Goal: Task Accomplishment & Management: Manage account settings

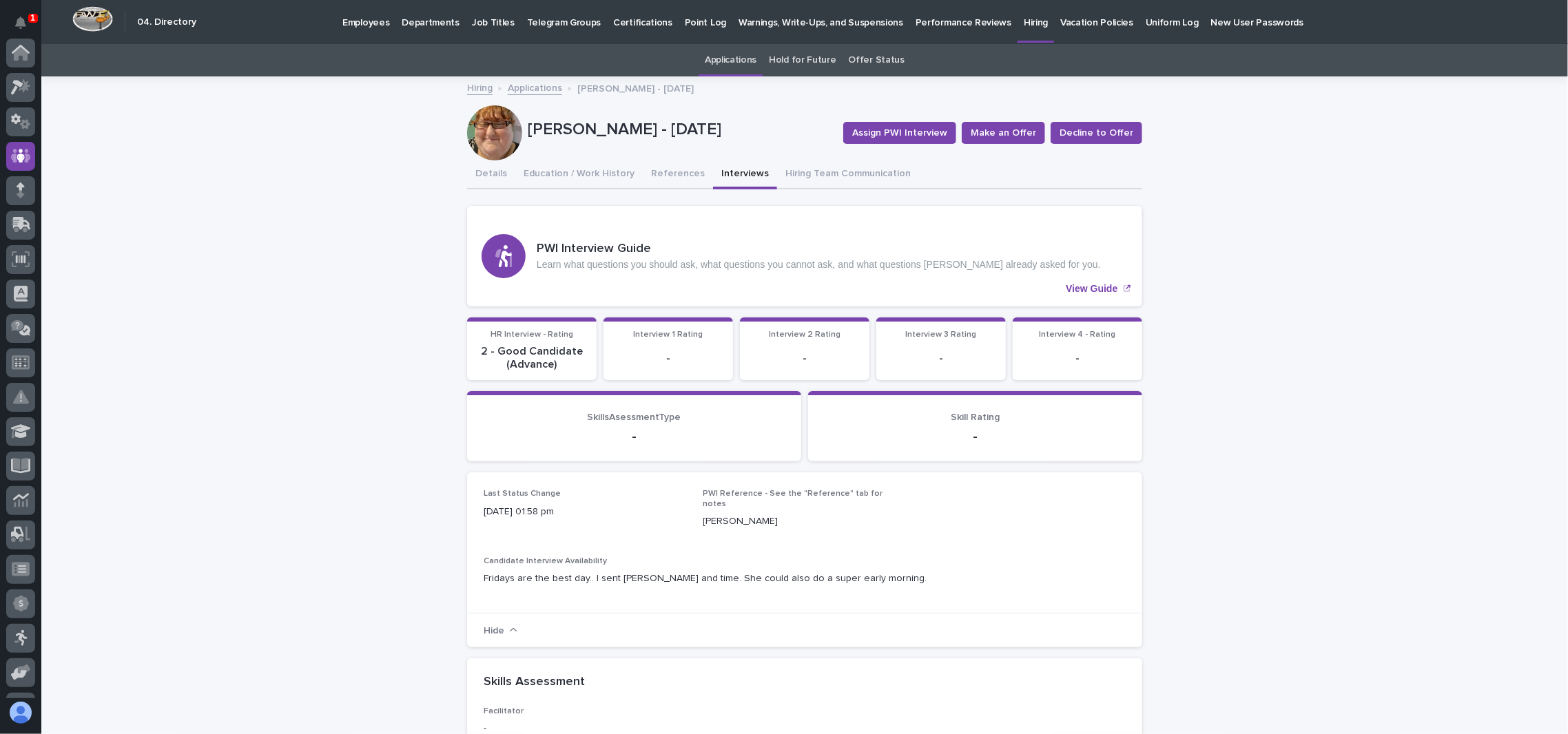
scroll to position [103, 0]
click at [642, 173] on button "References" at bounding box center [677, 174] width 70 height 29
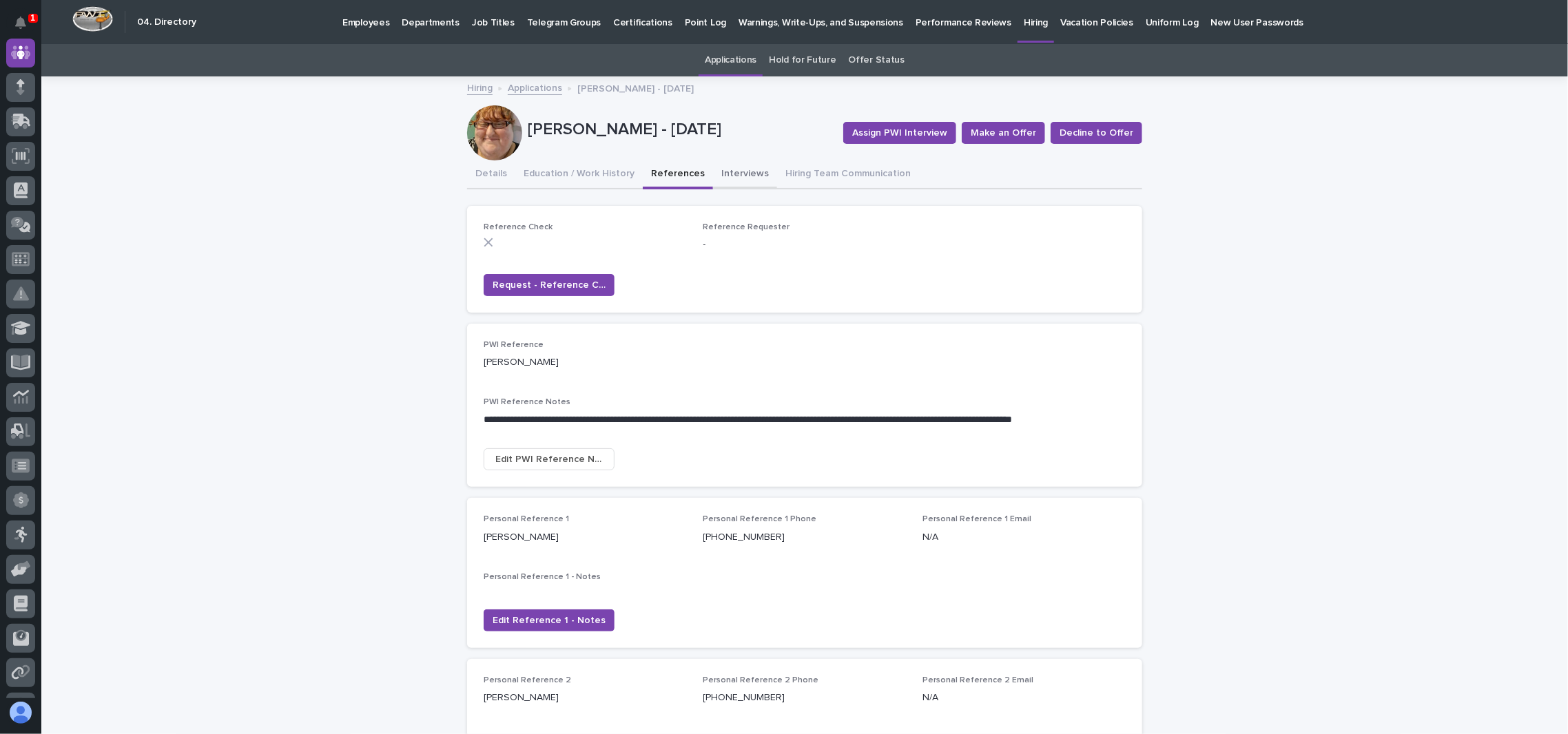
click at [713, 170] on button "Interviews" at bounding box center [746, 174] width 64 height 29
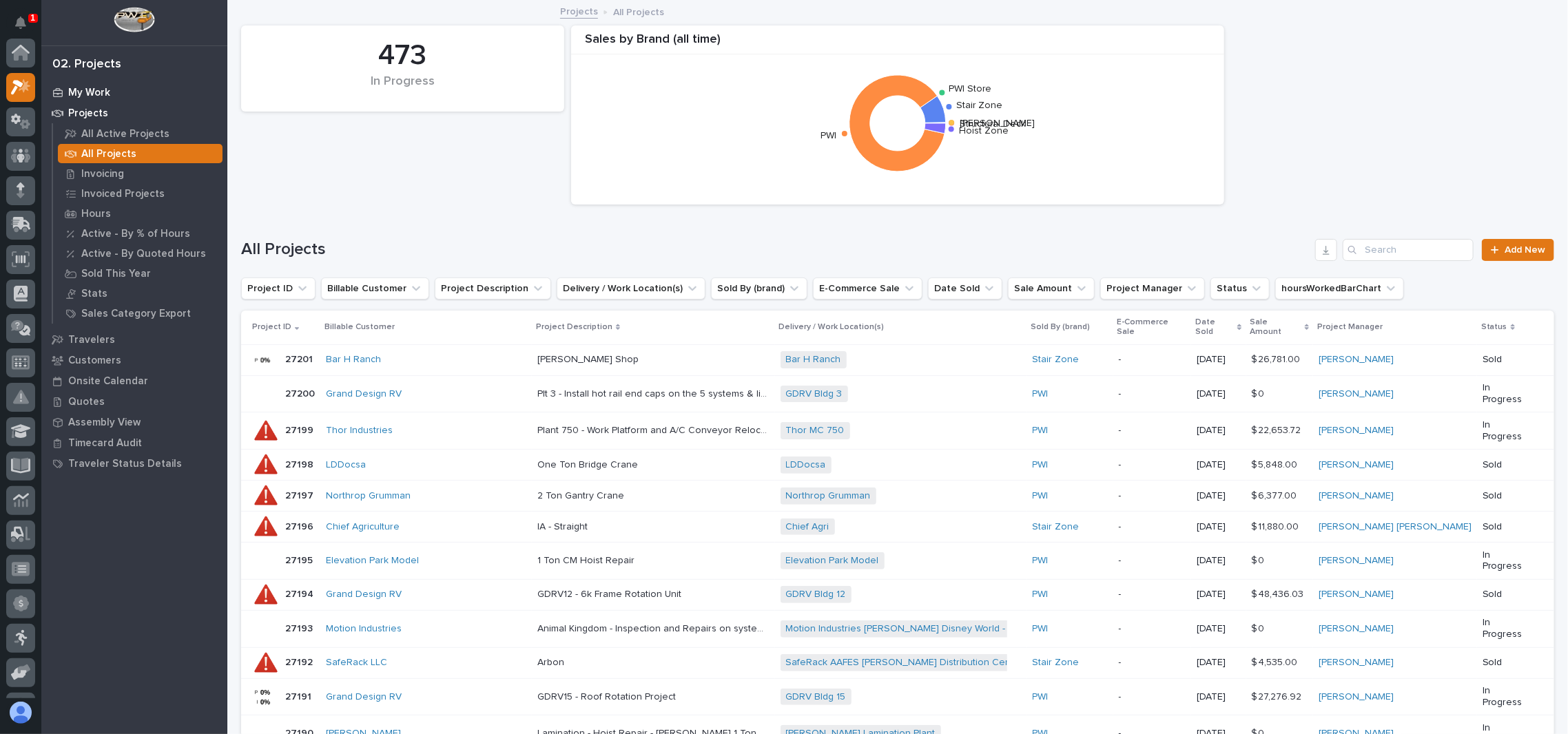
click at [99, 87] on p "My Work" at bounding box center [89, 92] width 42 height 12
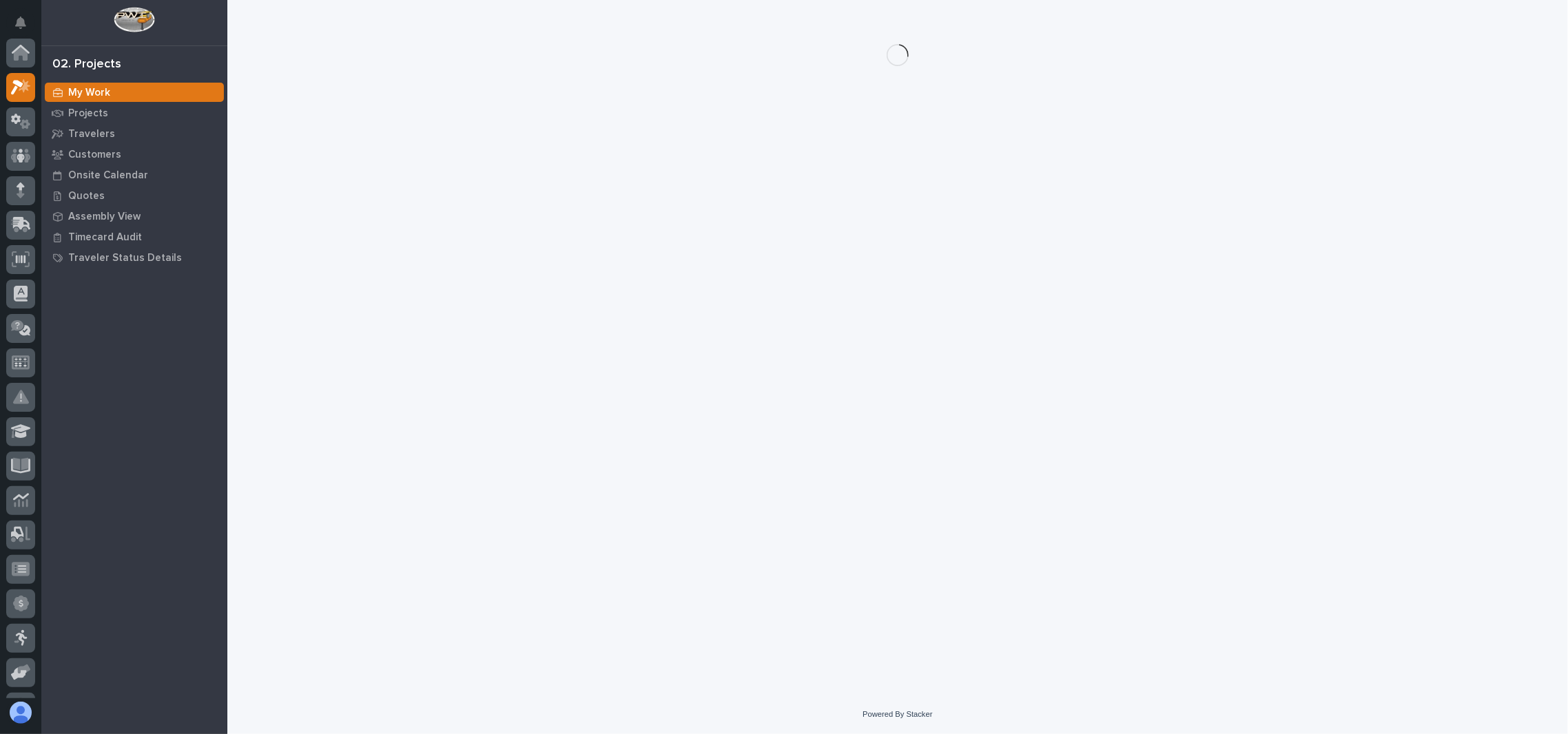
scroll to position [34, 0]
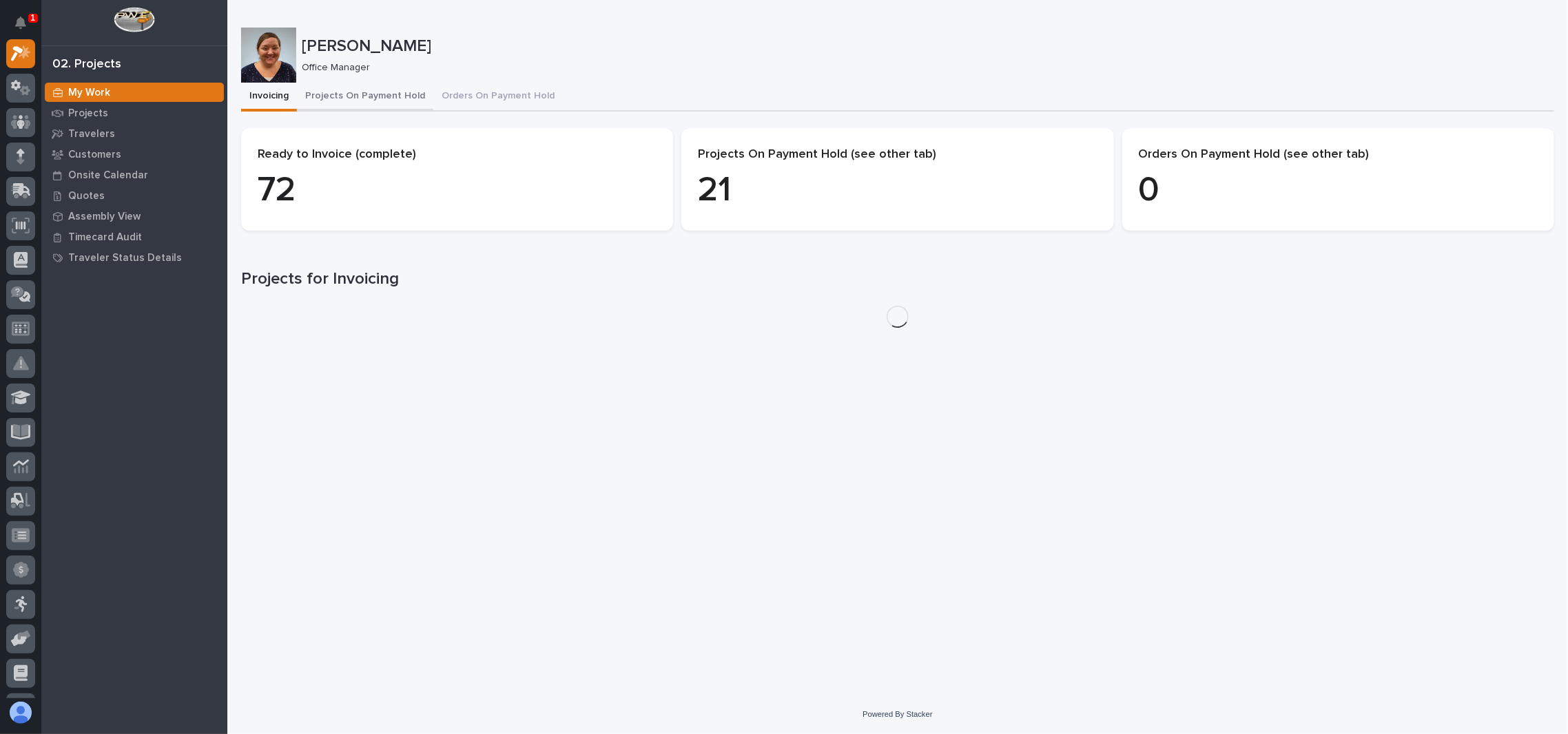
click at [372, 93] on button "Projects On Payment Hold" at bounding box center [365, 97] width 136 height 29
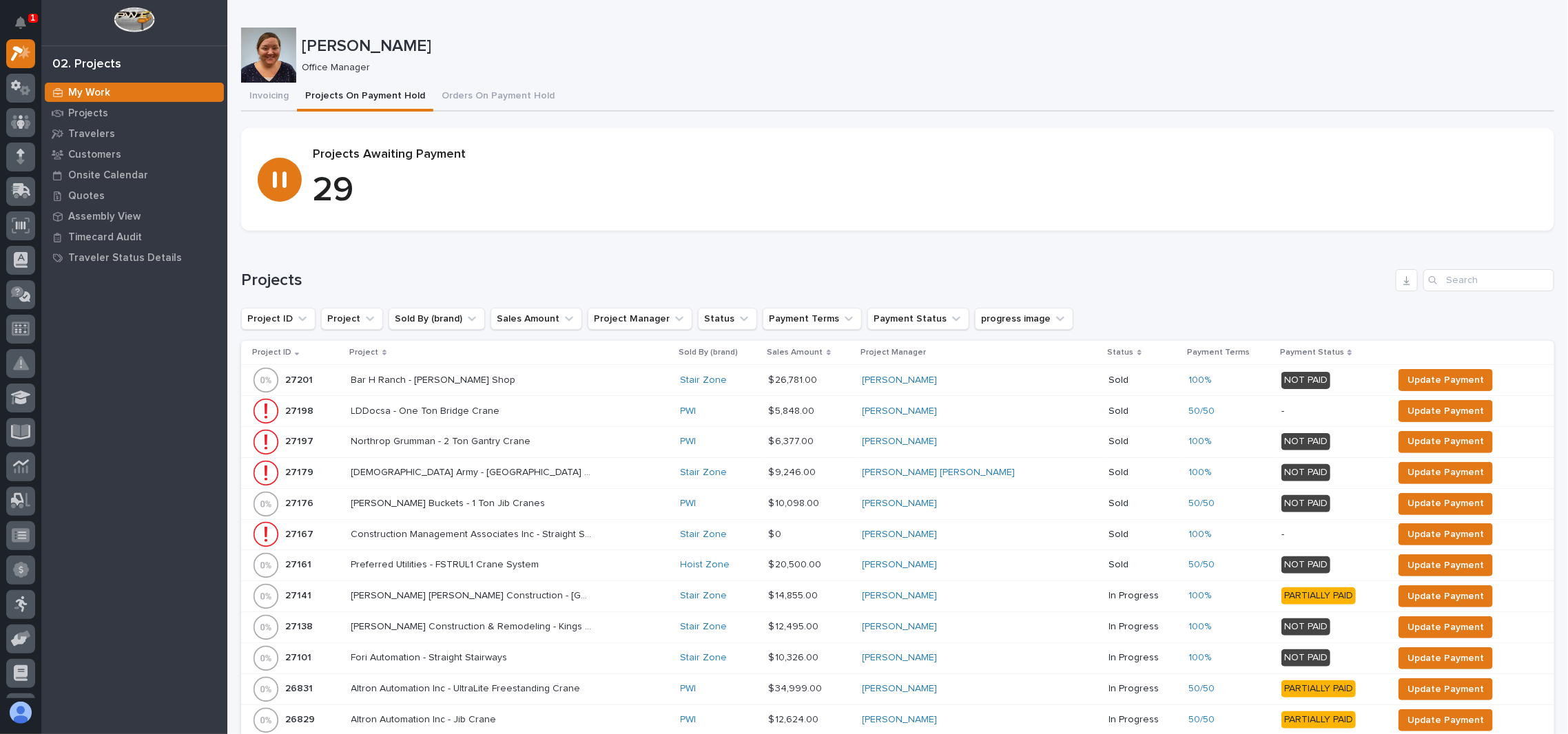
click at [375, 347] on p "Project" at bounding box center [364, 353] width 29 height 15
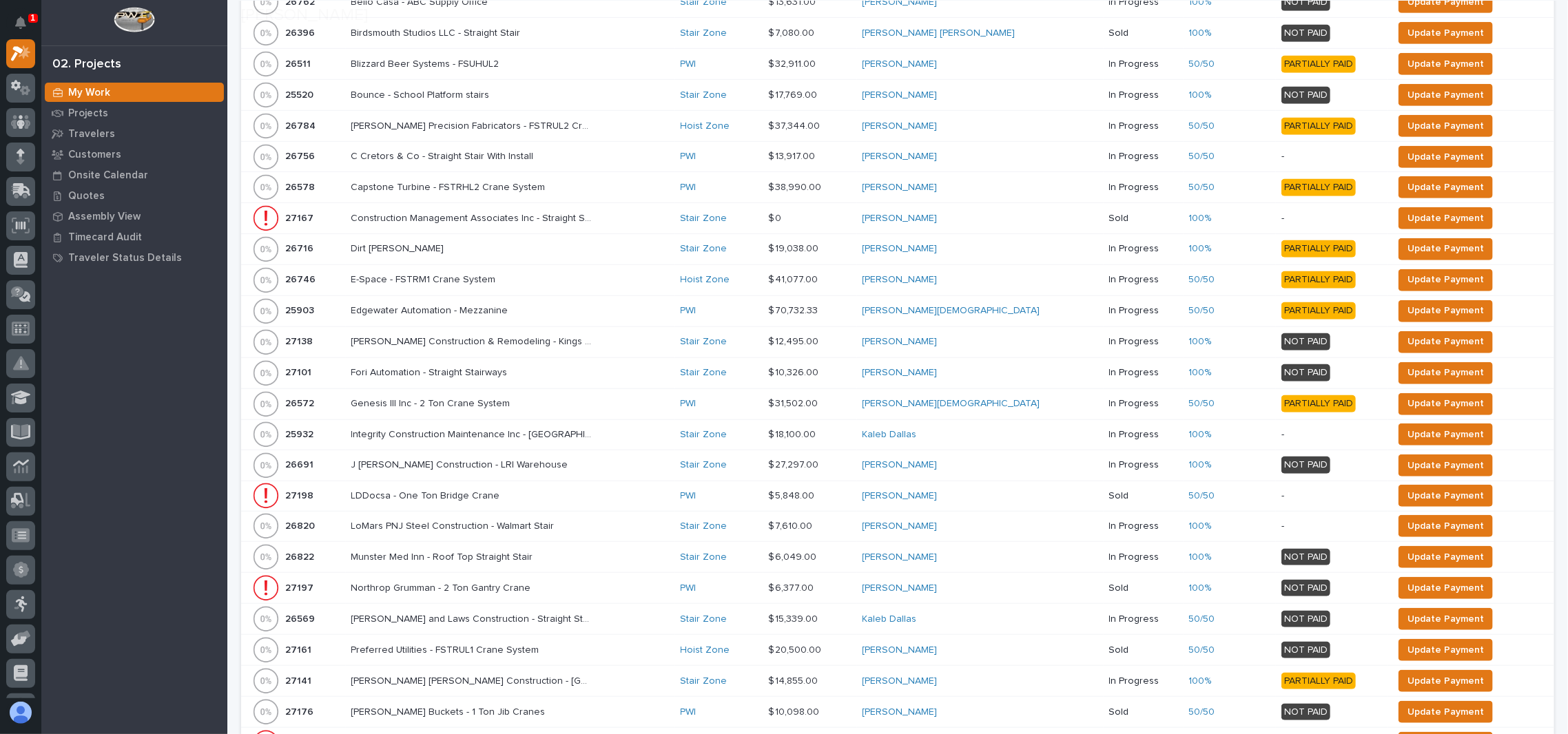
scroll to position [680, 0]
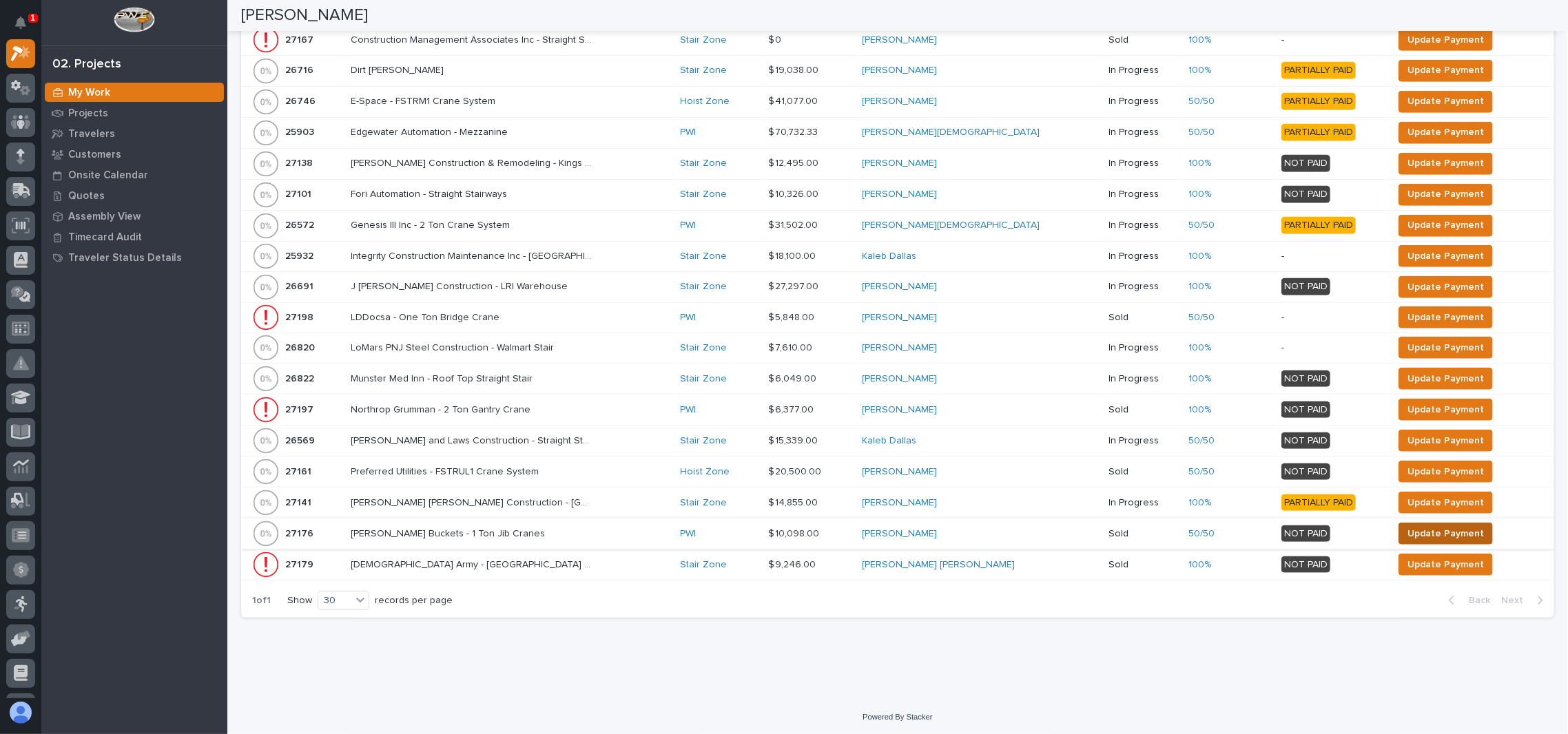
click at [1418, 526] on span "Update Payment" at bounding box center [1446, 534] width 77 height 17
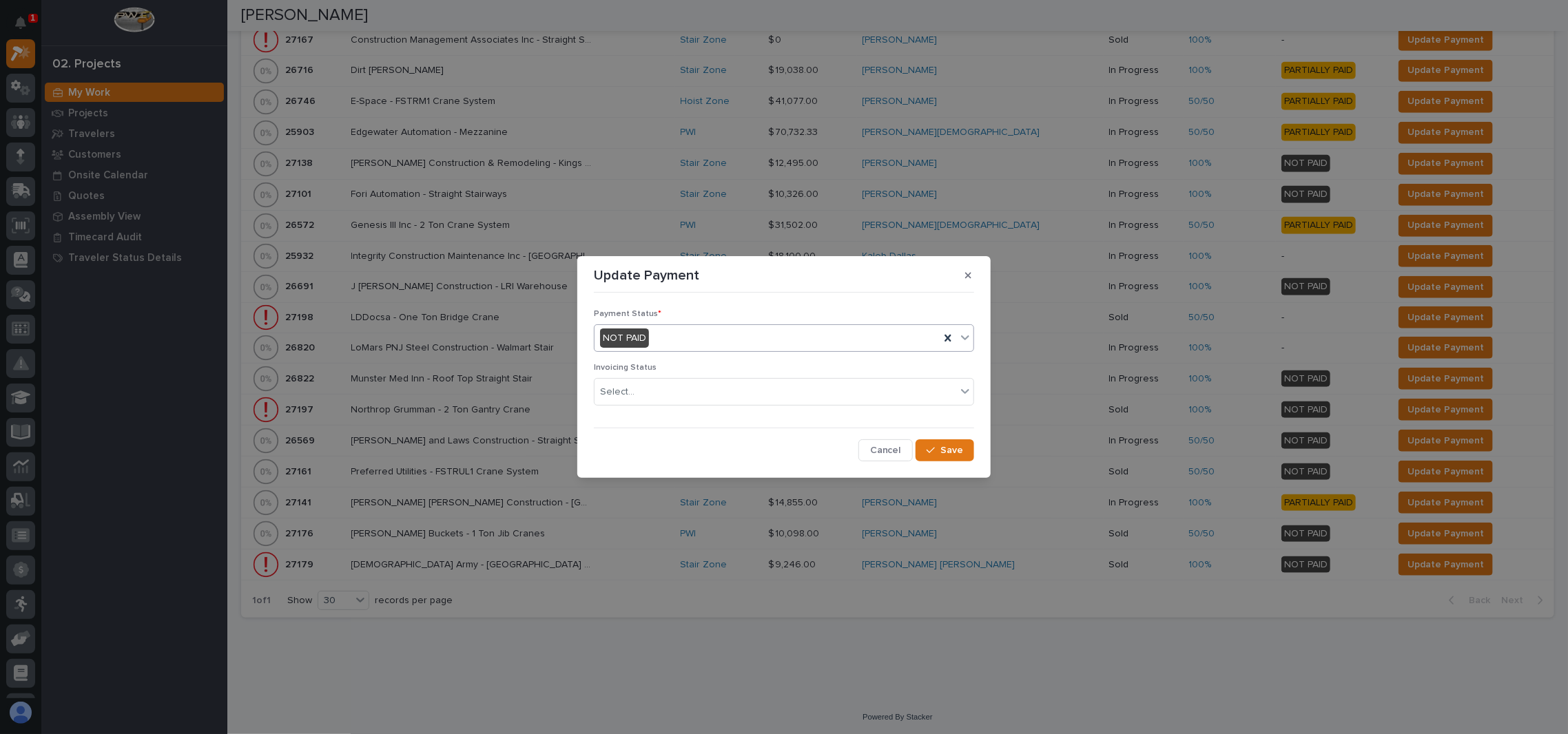
click at [683, 342] on div "NOT PAID" at bounding box center [767, 339] width 345 height 23
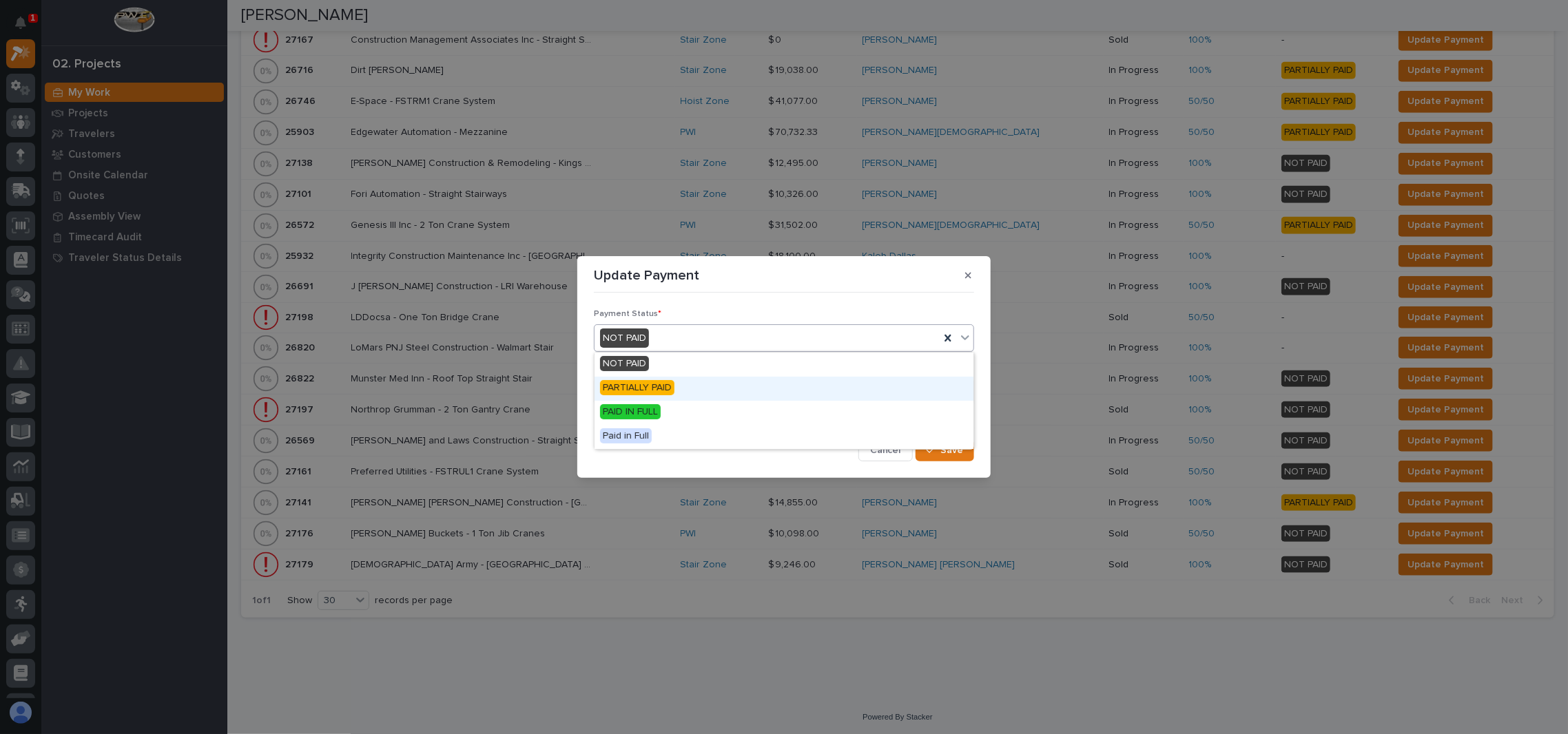
click at [660, 390] on span "PARTIALLY PAID" at bounding box center [637, 388] width 74 height 15
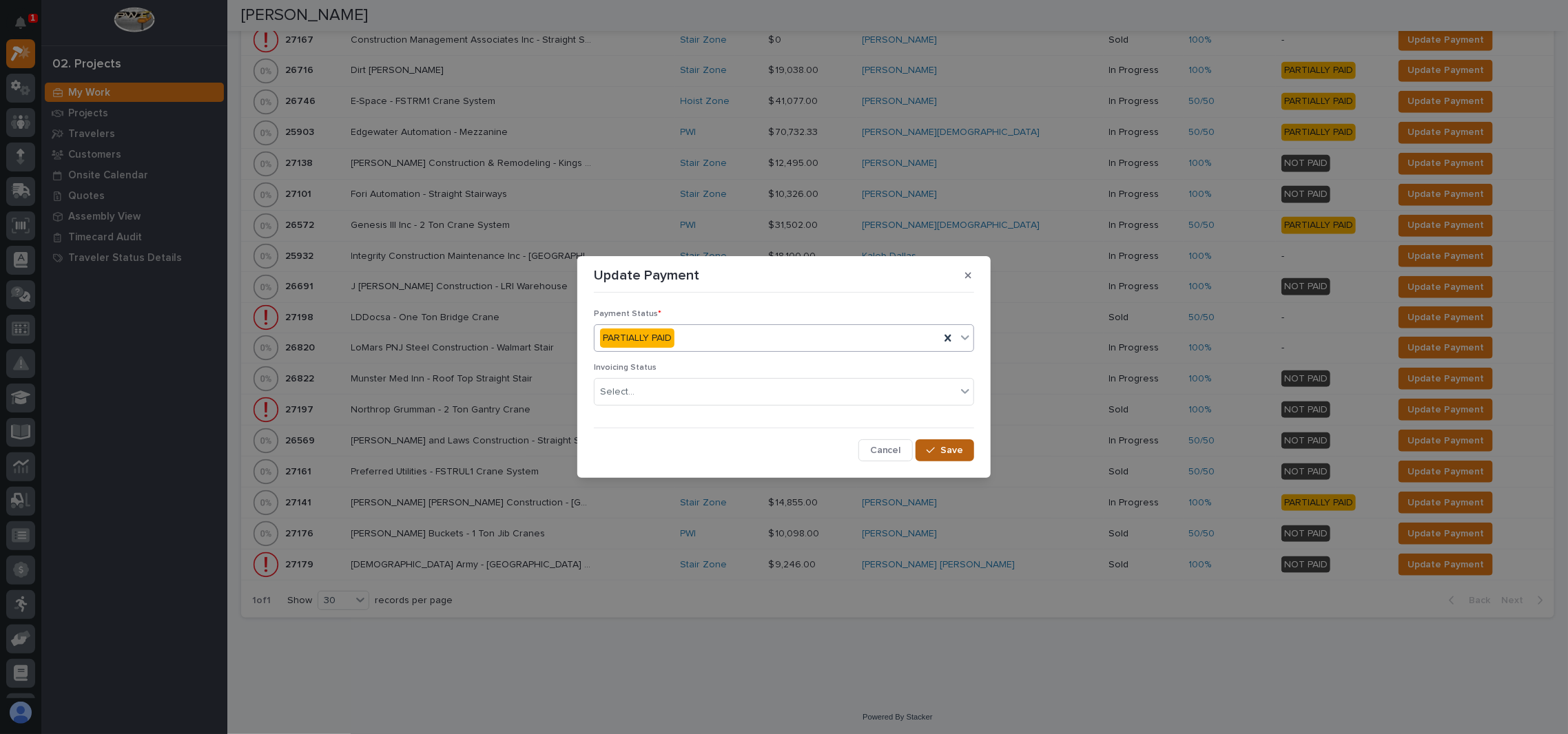
click at [948, 453] on span "Save" at bounding box center [952, 450] width 23 height 12
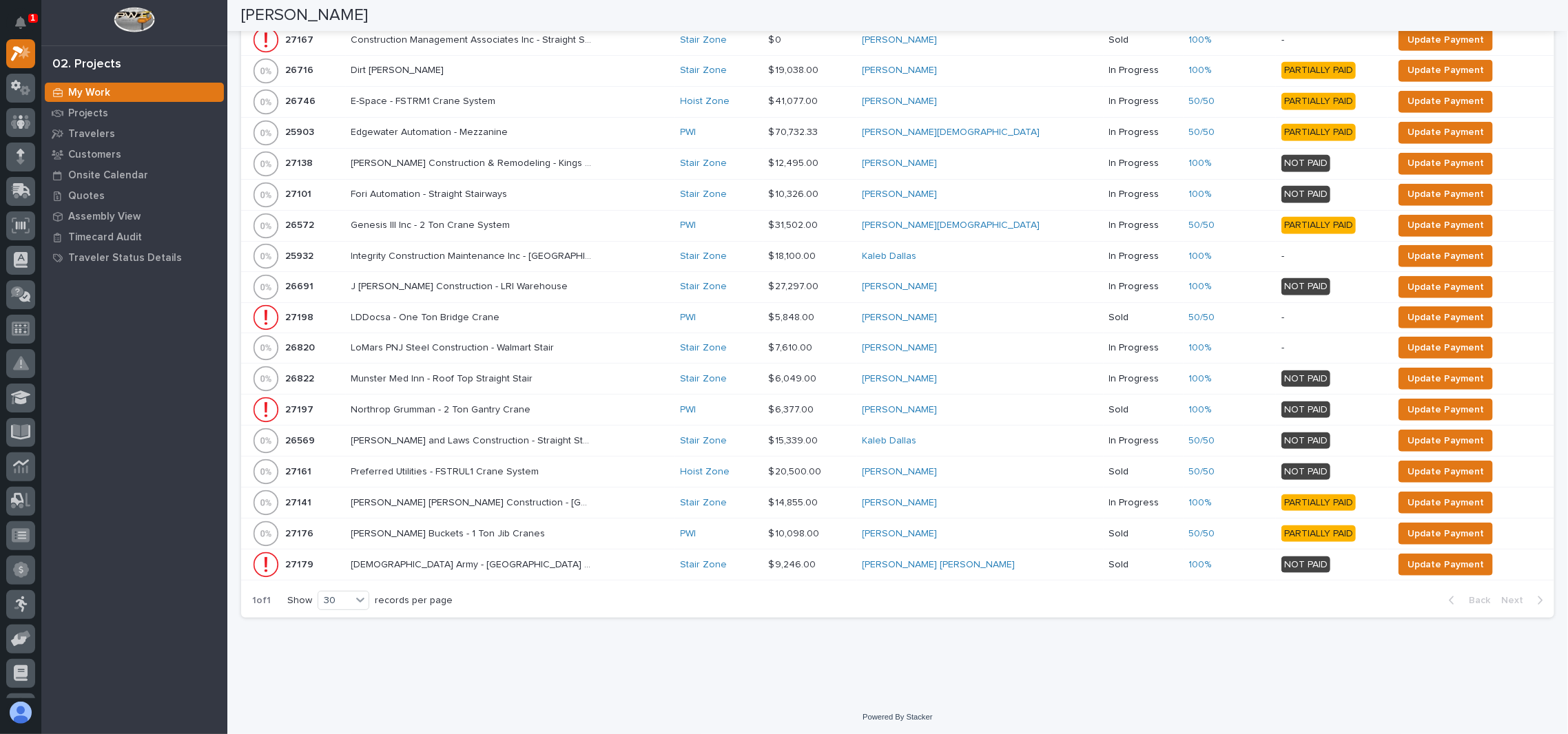
click at [656, 690] on div "Loading... Saving… Loading... Saving… Kendra Gingerich Kendra Gingerich Office …" at bounding box center [898, 9] width 1341 height 1379
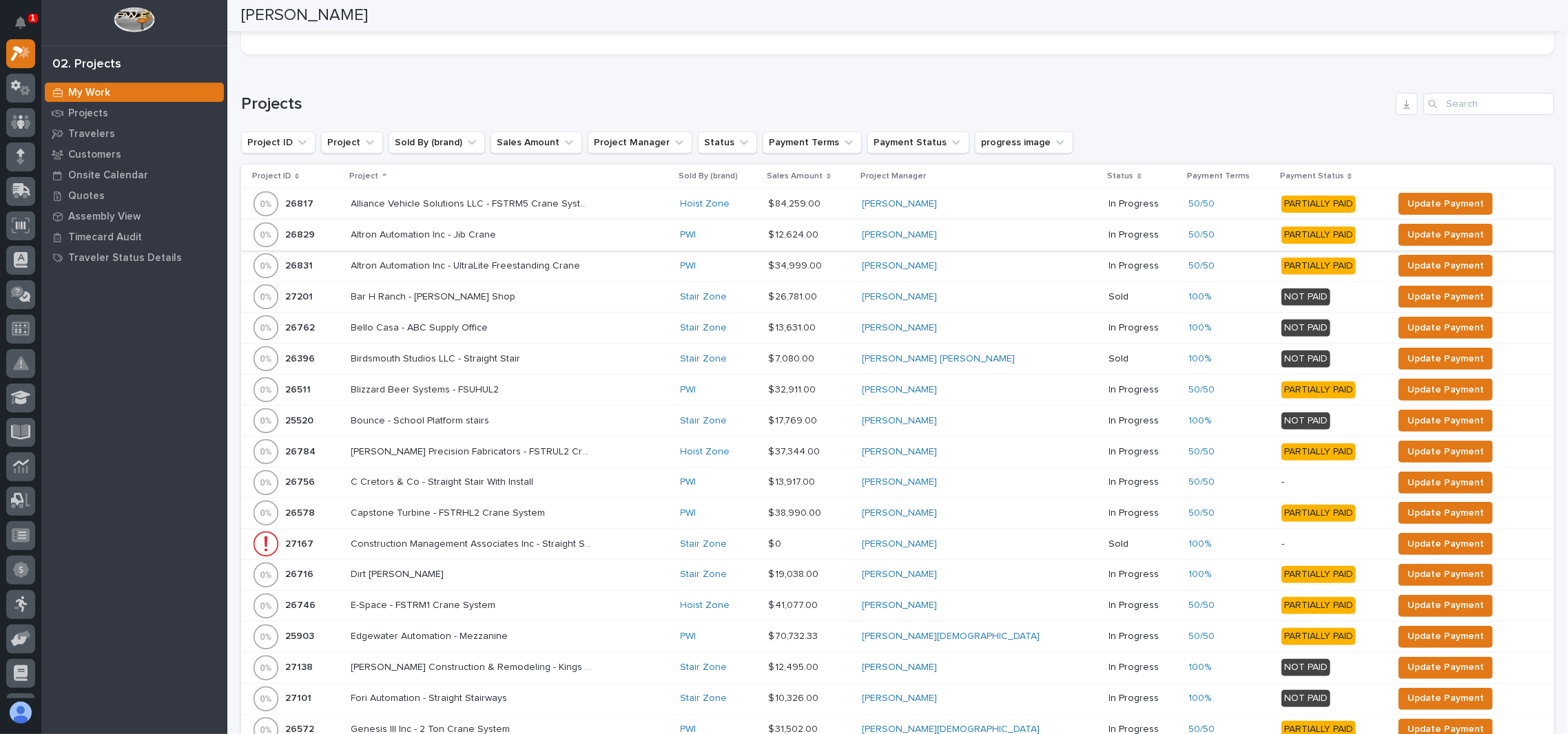
scroll to position [0, 0]
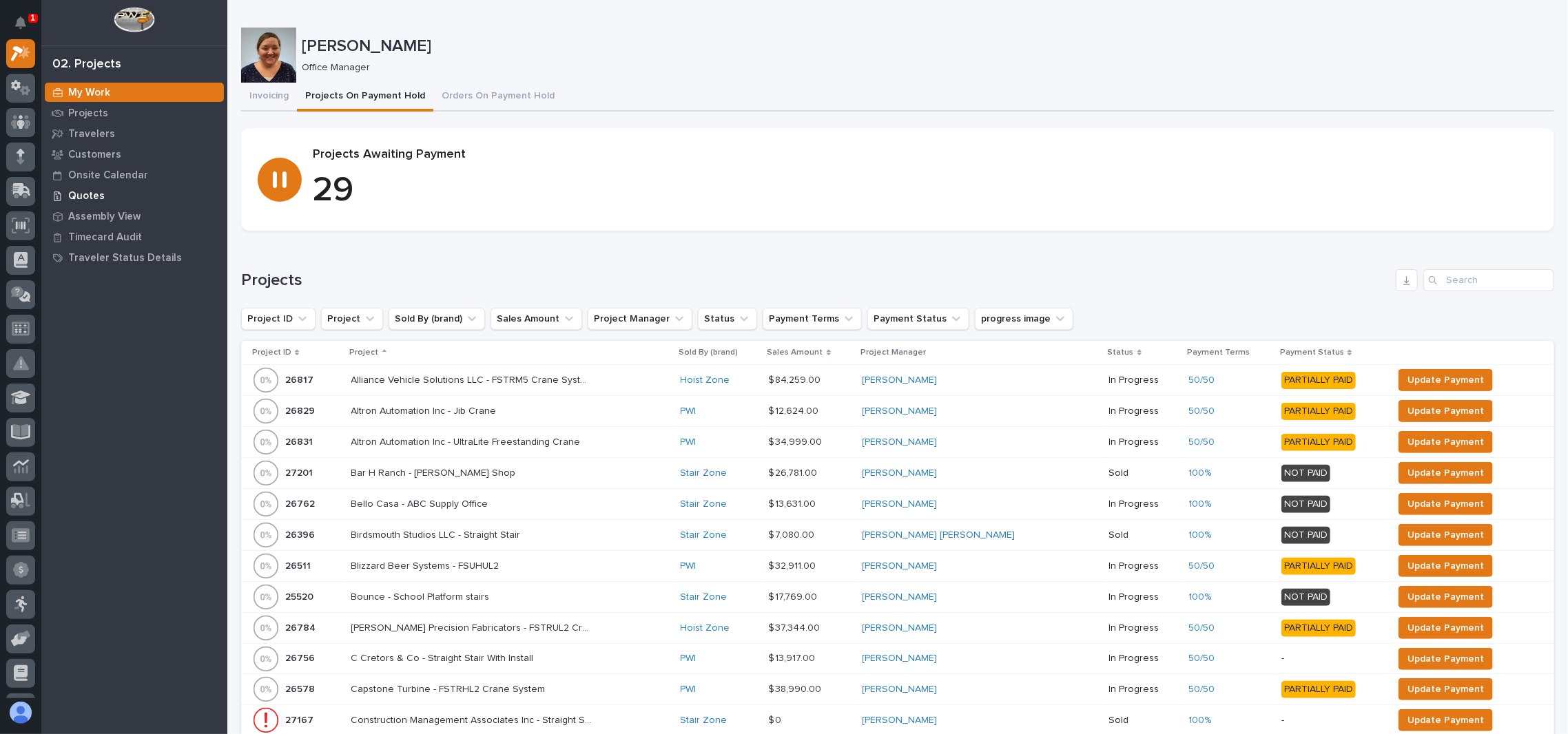
click at [93, 186] on div "Quotes" at bounding box center [134, 195] width 179 height 19
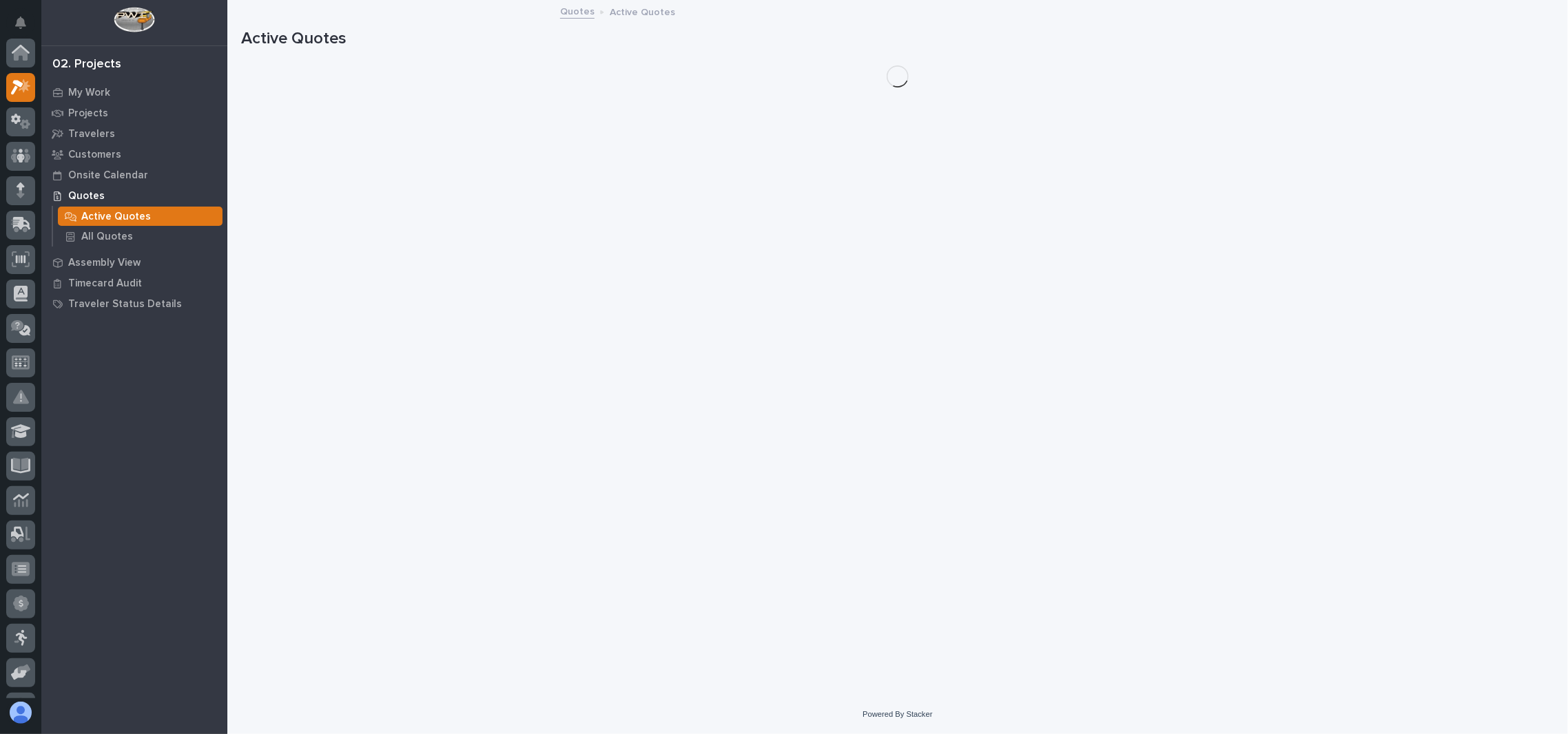
scroll to position [34, 0]
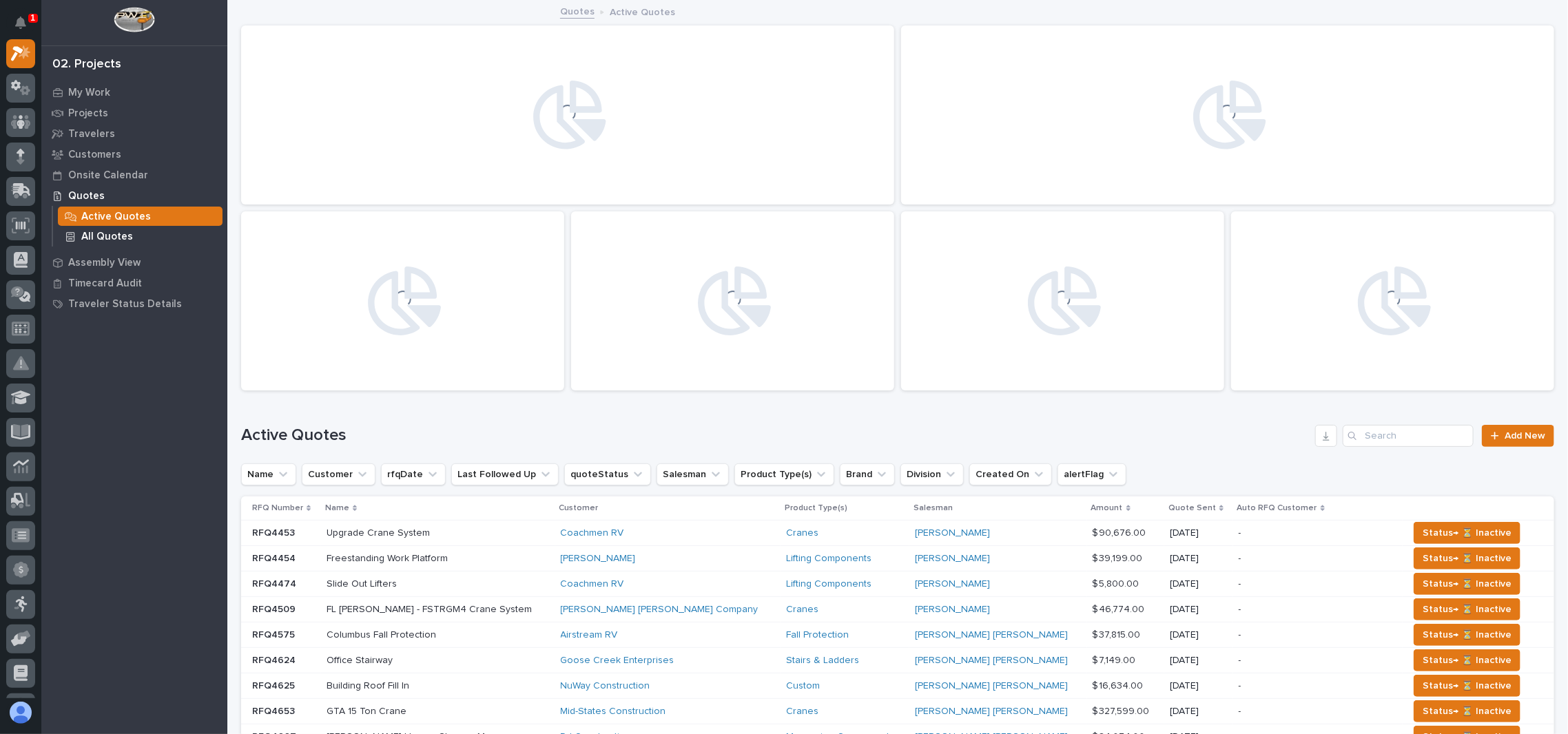
click at [109, 231] on p "All Quotes" at bounding box center [107, 237] width 52 height 12
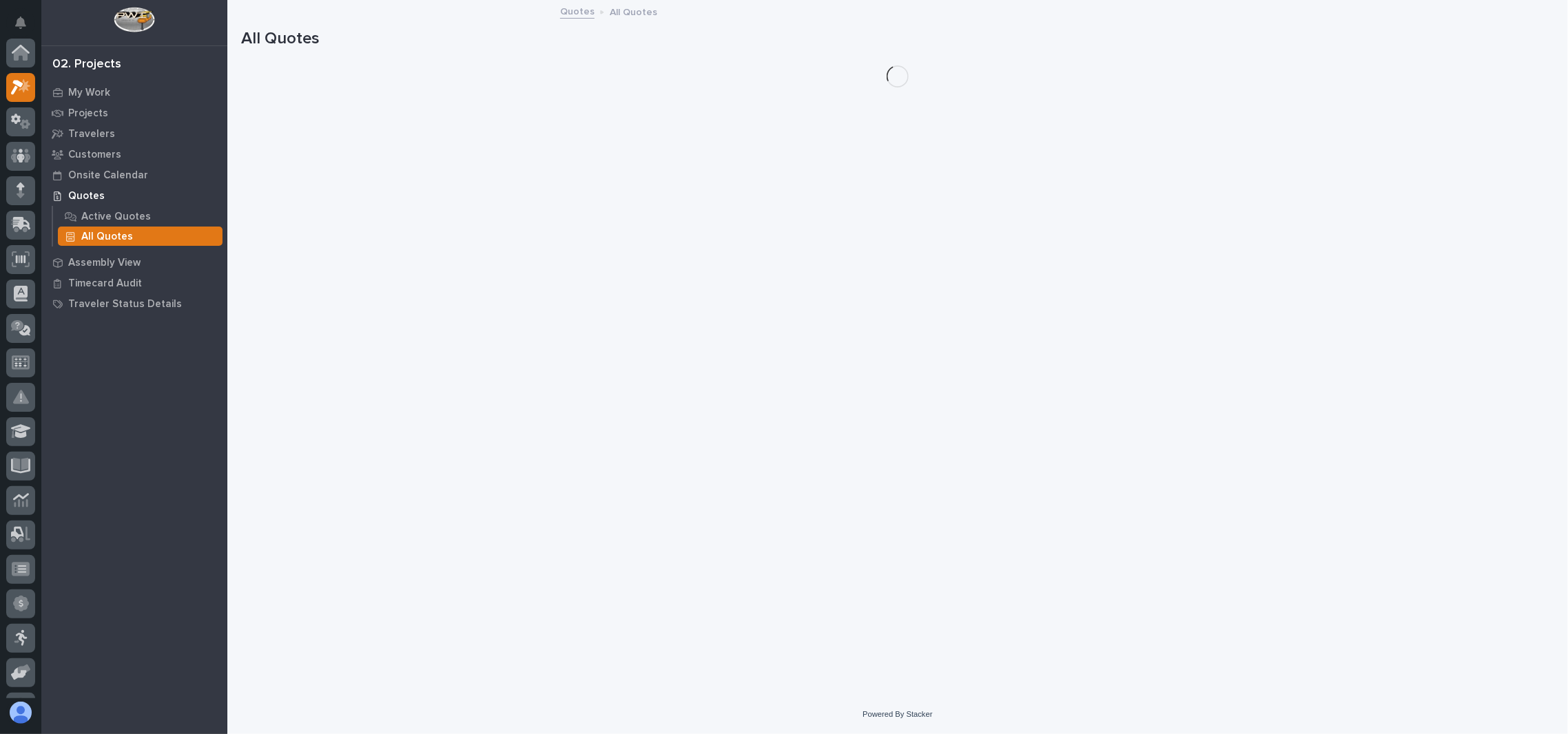
scroll to position [34, 0]
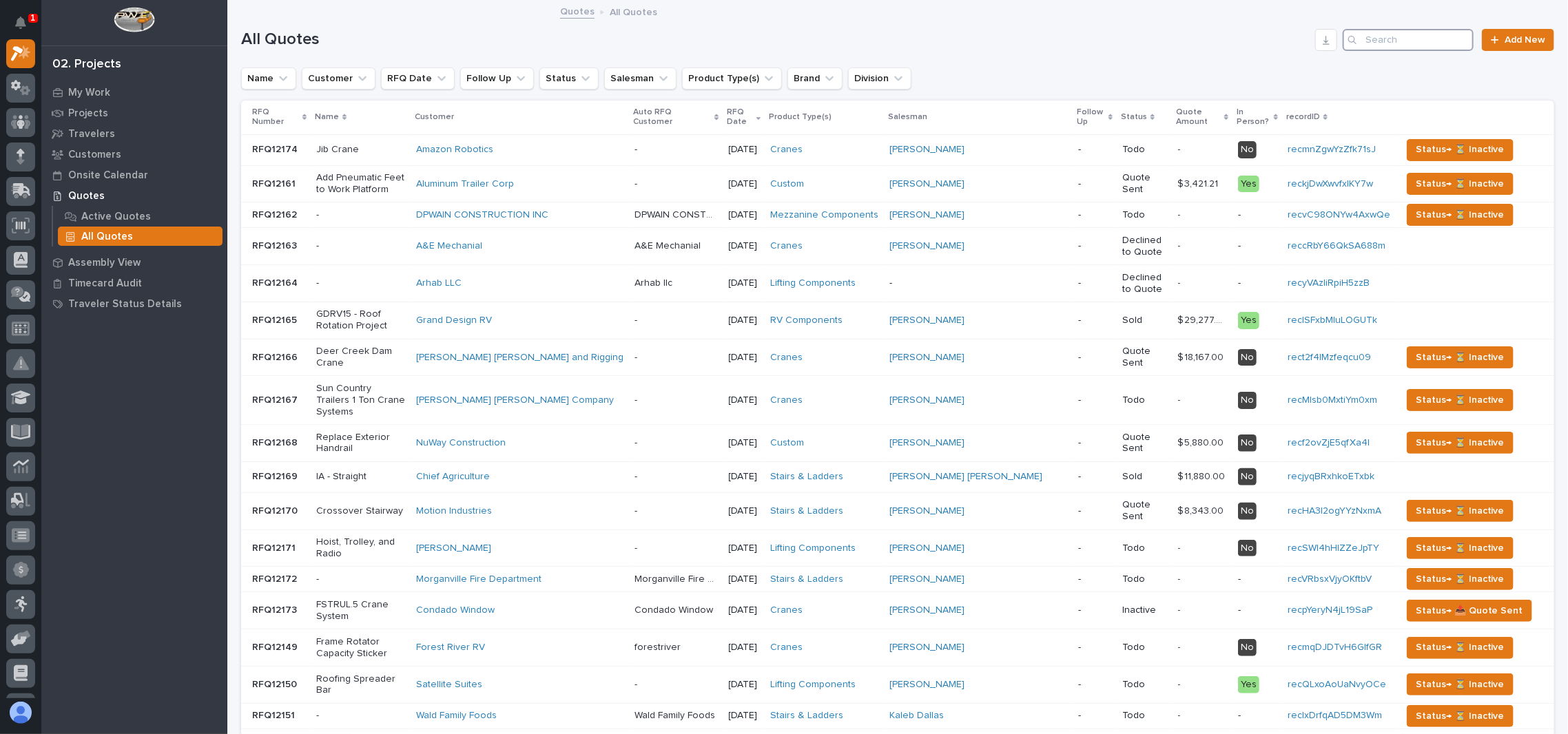
click at [1357, 33] on input "Search" at bounding box center [1408, 40] width 131 height 22
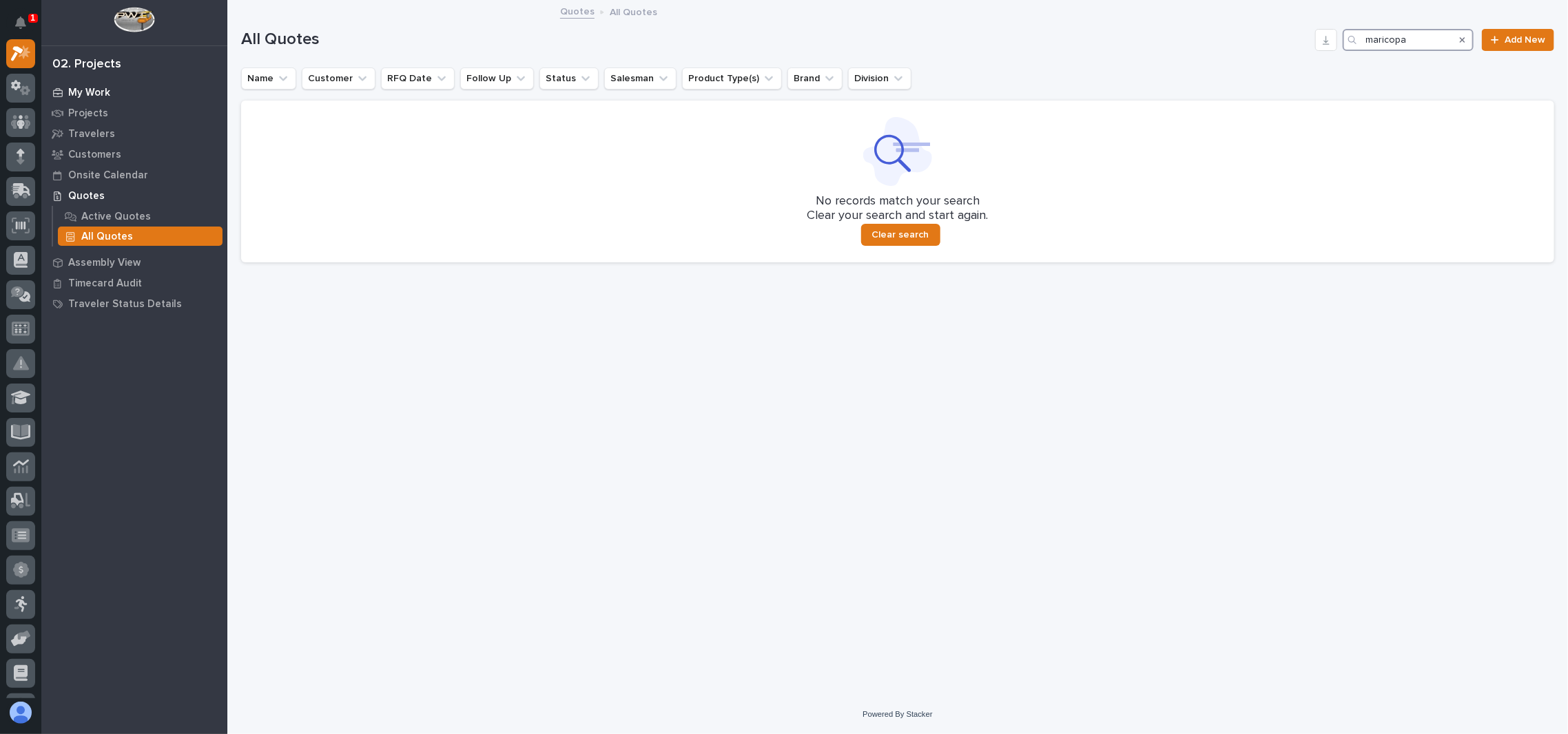
type input "maricopa"
click at [97, 90] on p "My Work" at bounding box center [89, 92] width 42 height 12
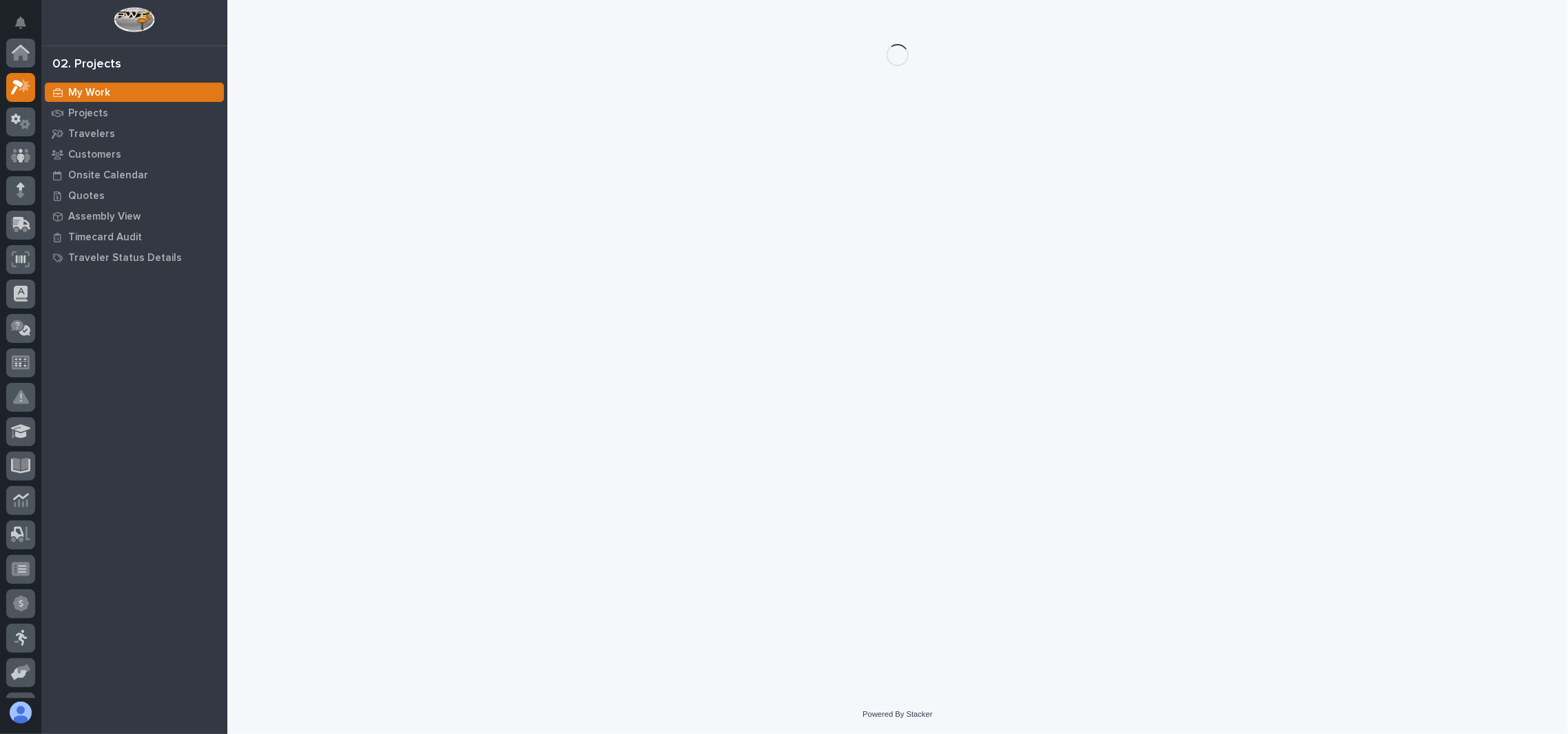
scroll to position [34, 0]
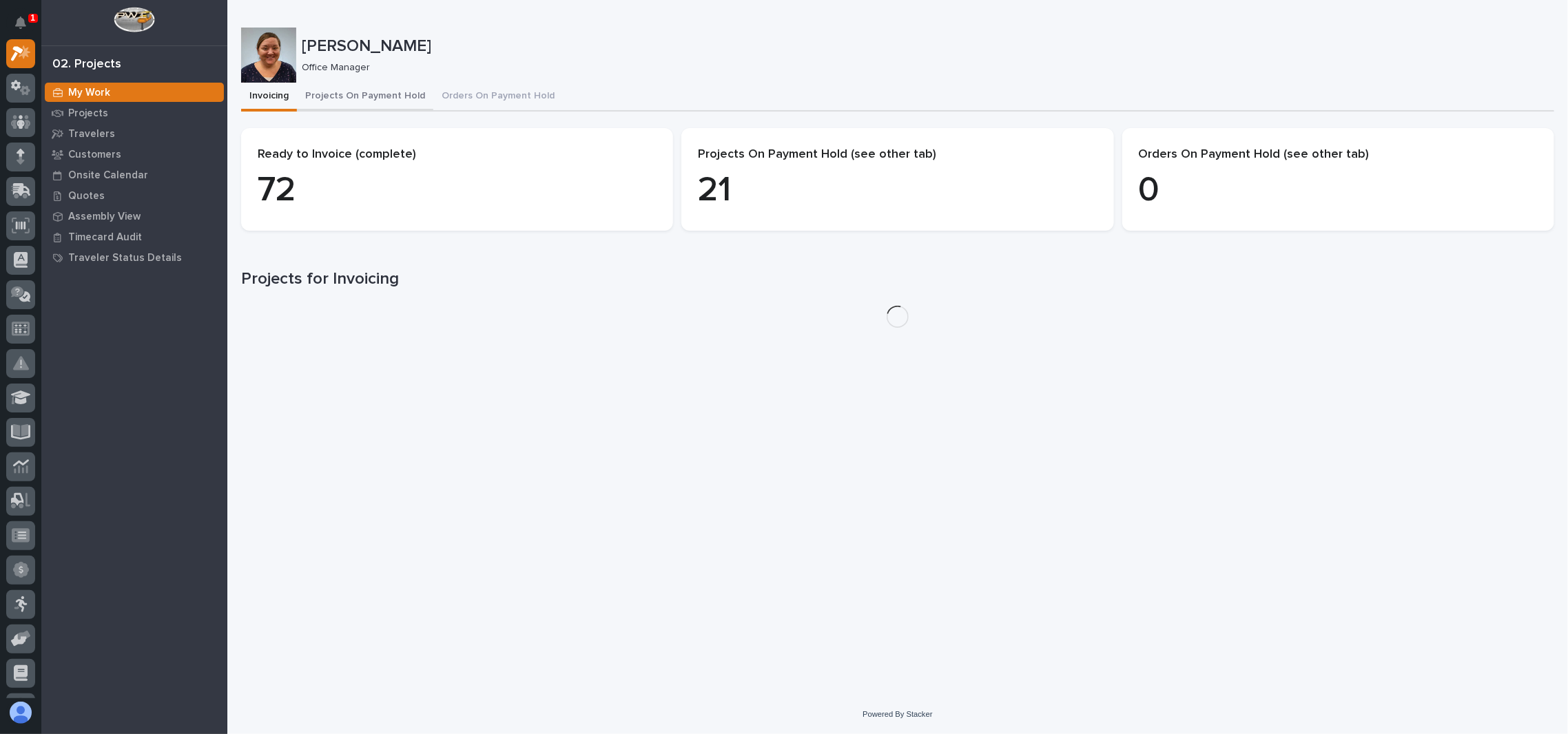
click at [392, 88] on button "Projects On Payment Hold" at bounding box center [365, 97] width 136 height 29
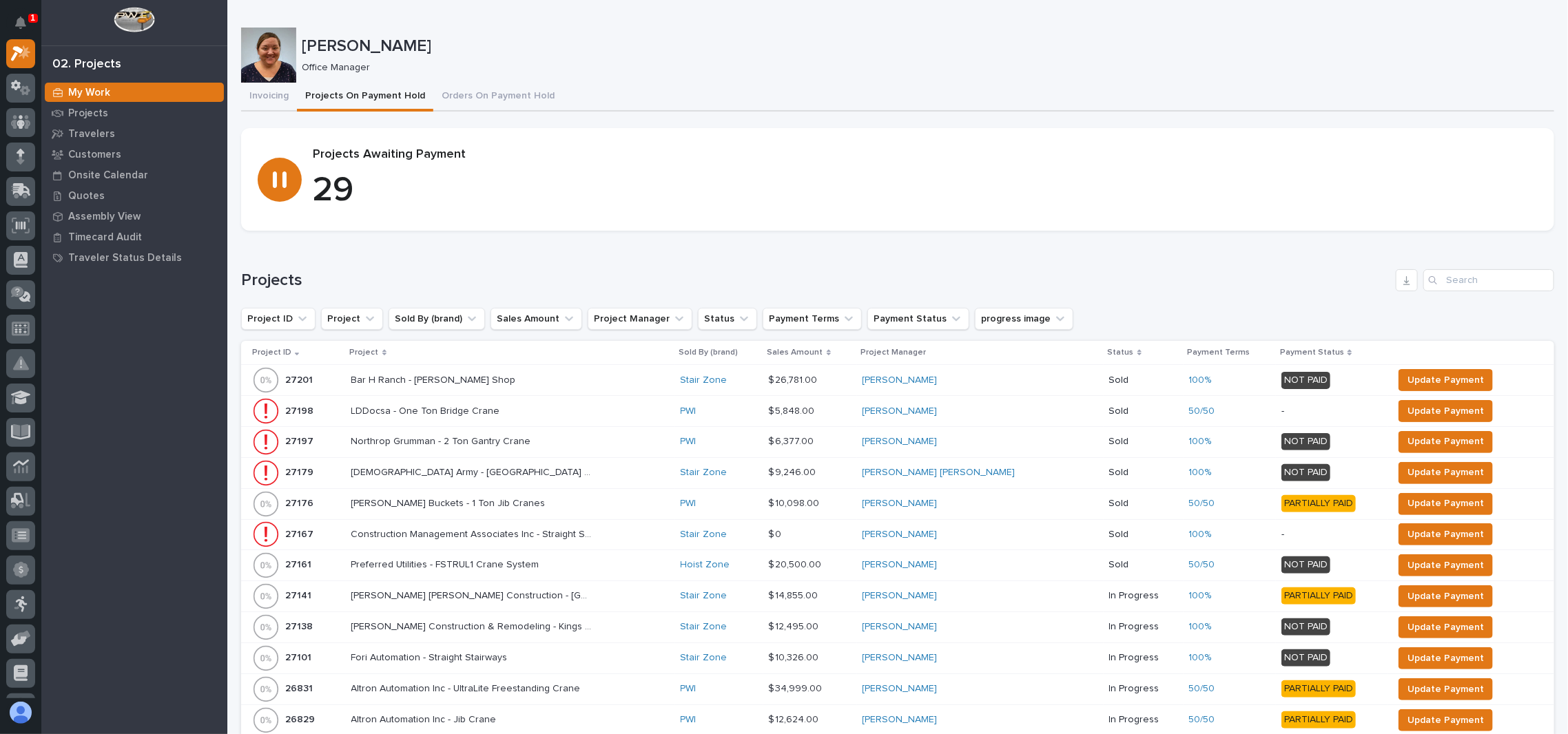
click at [383, 341] on th "Project" at bounding box center [510, 353] width 329 height 24
click at [387, 352] on div "Project" at bounding box center [510, 353] width 321 height 15
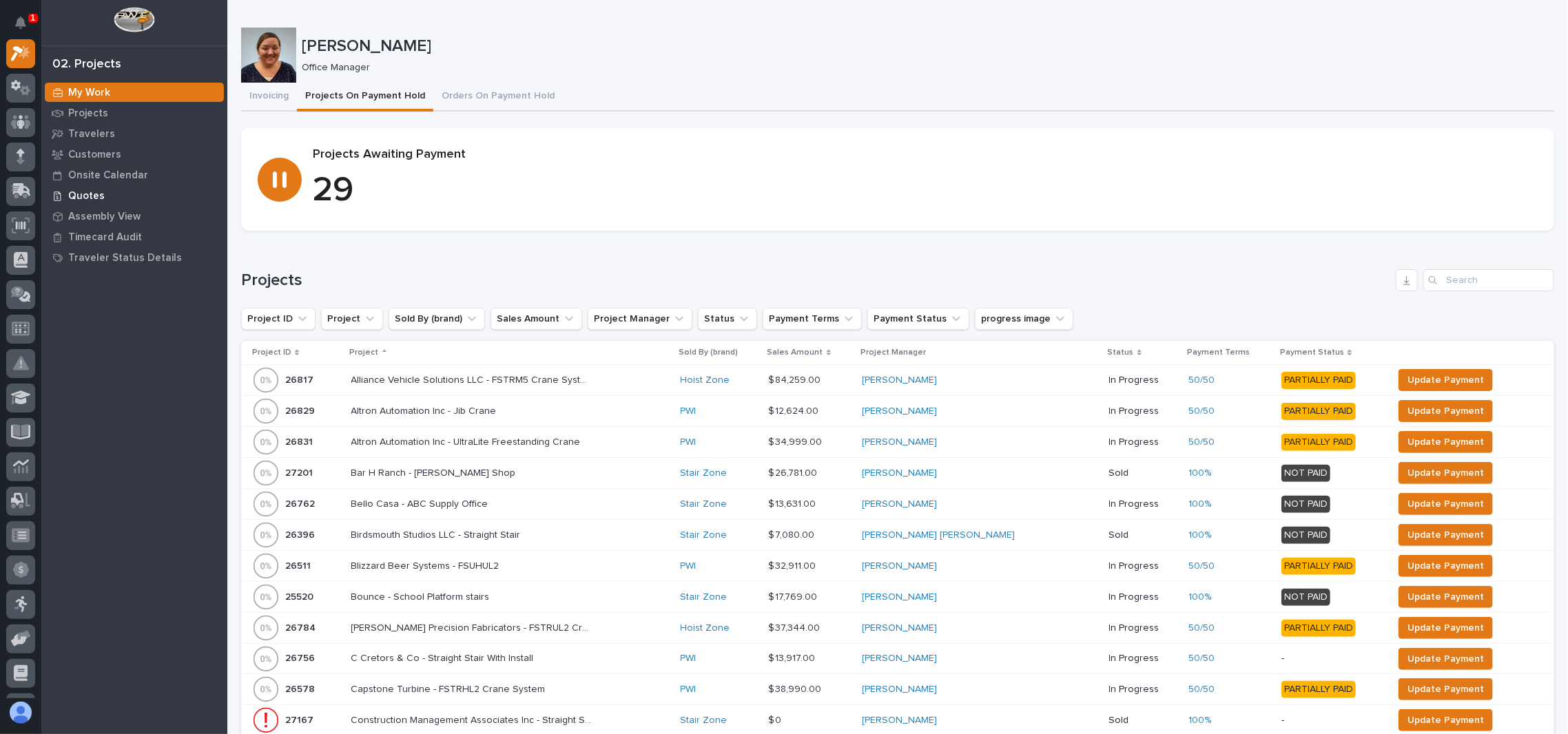
click at [88, 196] on p "Quotes" at bounding box center [87, 196] width 36 height 12
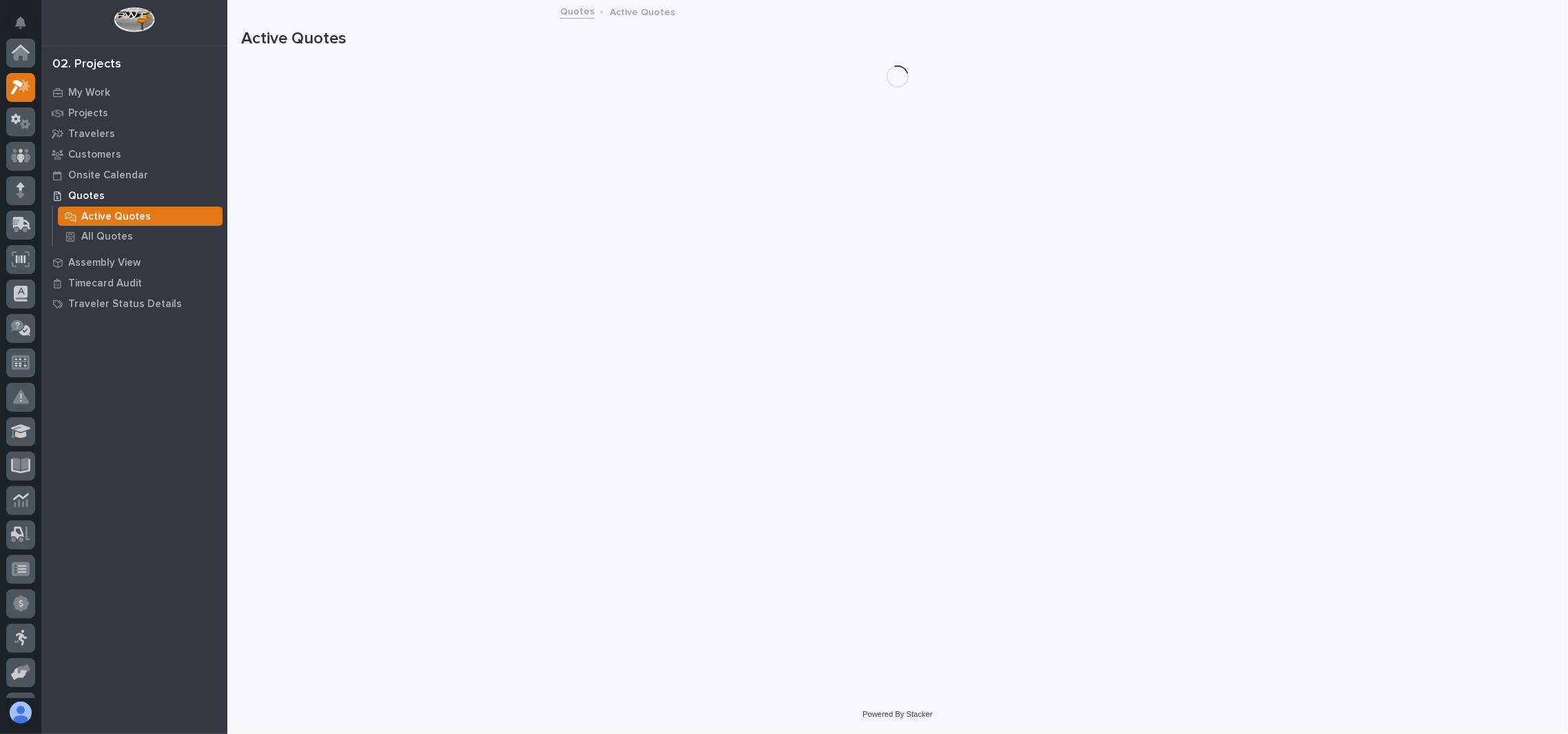
scroll to position [34, 0]
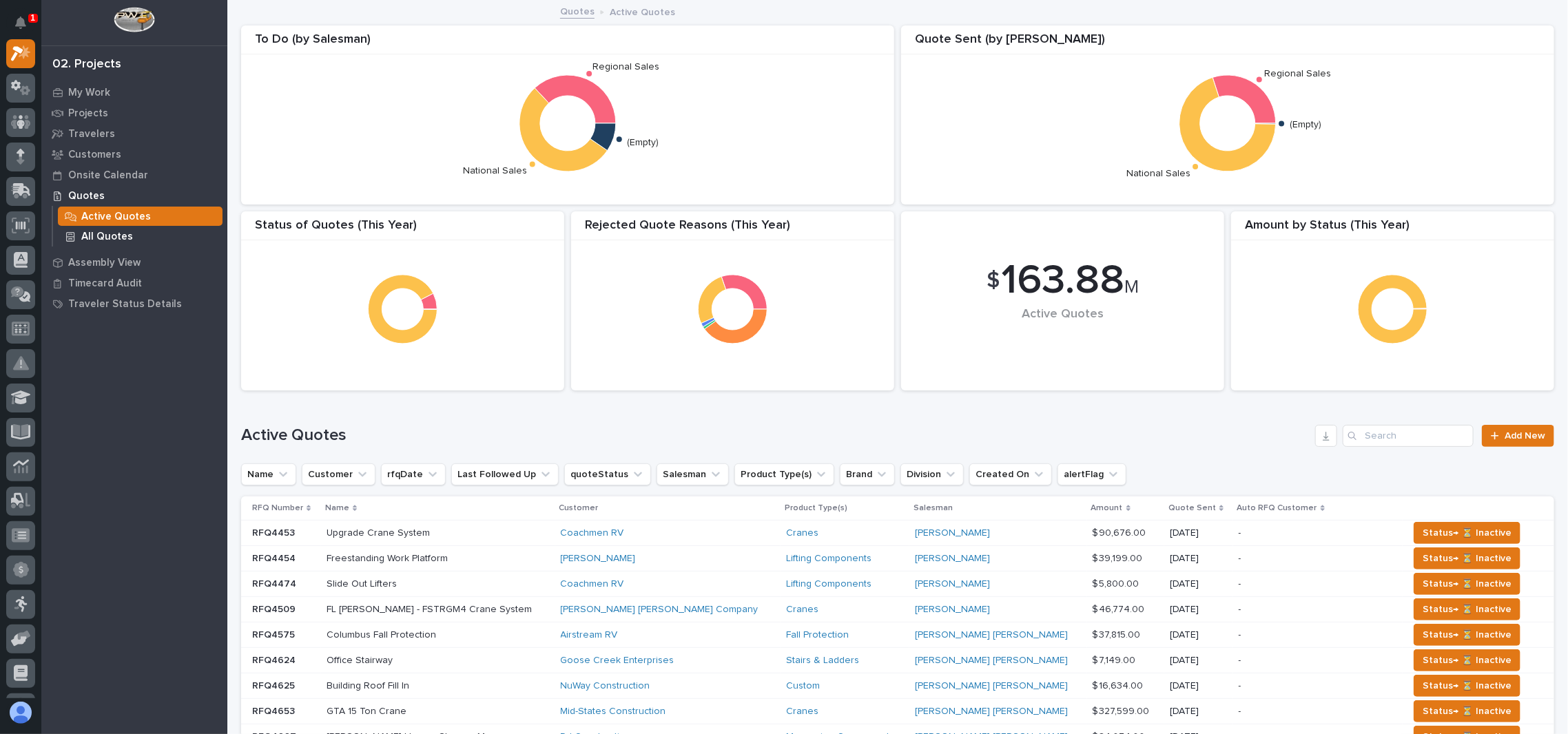
click at [107, 239] on p "All Quotes" at bounding box center [107, 237] width 52 height 12
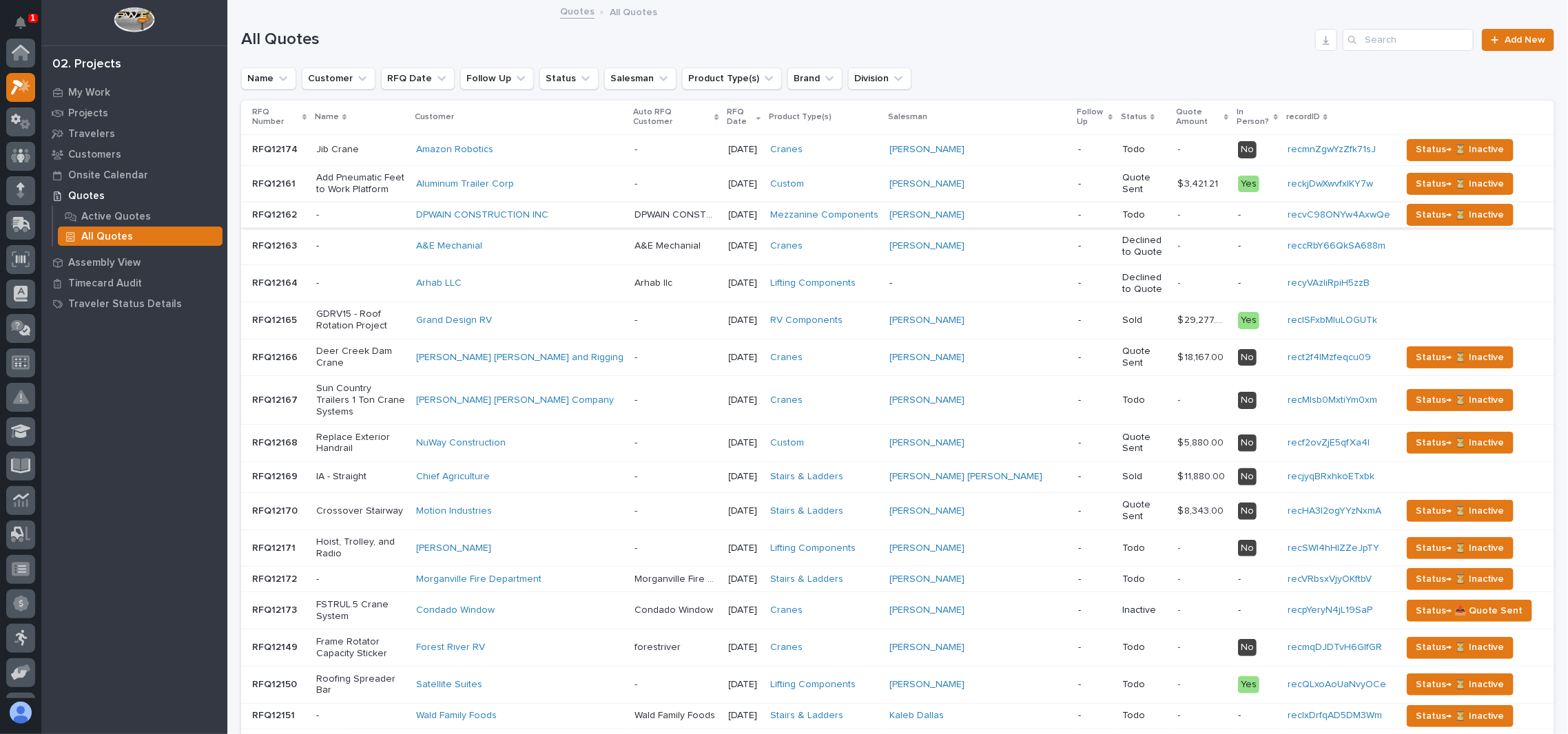
scroll to position [34, 0]
click at [1388, 42] on input "Search" at bounding box center [1408, 40] width 131 height 22
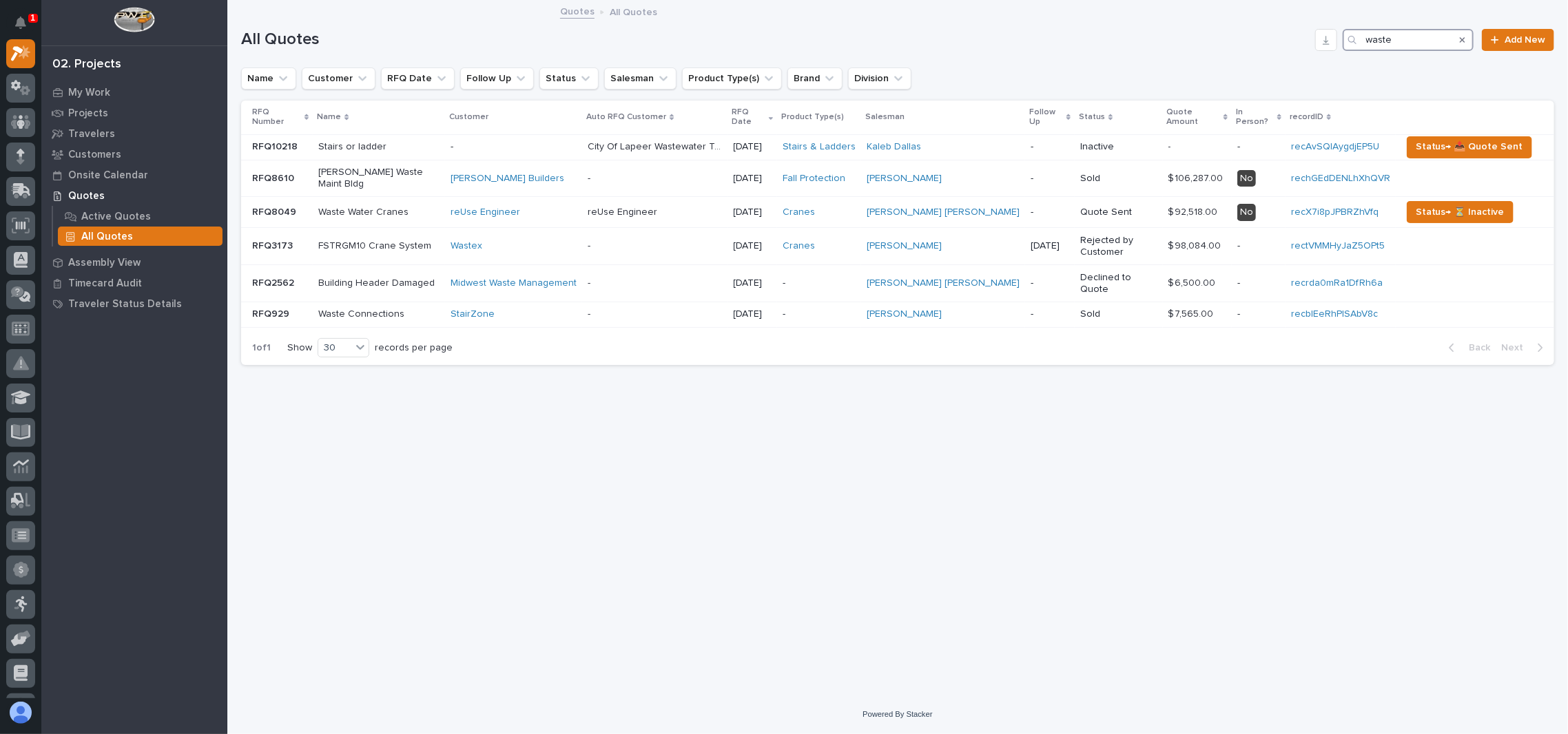
type input "waste"
click at [1468, 37] on div "Search" at bounding box center [1462, 40] width 22 height 22
click at [1462, 40] on icon "Search" at bounding box center [1462, 40] width 6 height 6
